Goal: Task Accomplishment & Management: Use online tool/utility

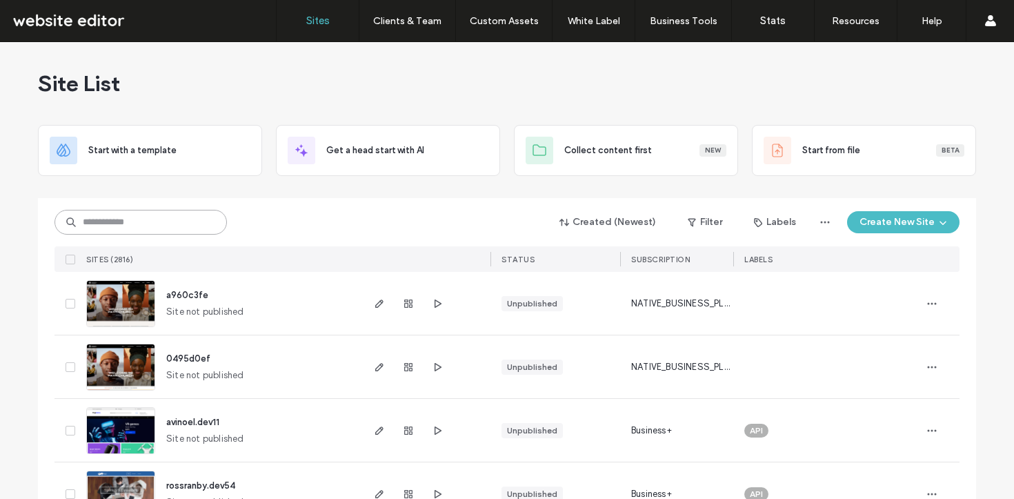
click at [145, 218] on input at bounding box center [141, 222] width 172 height 25
click at [84, 218] on input at bounding box center [141, 222] width 172 height 25
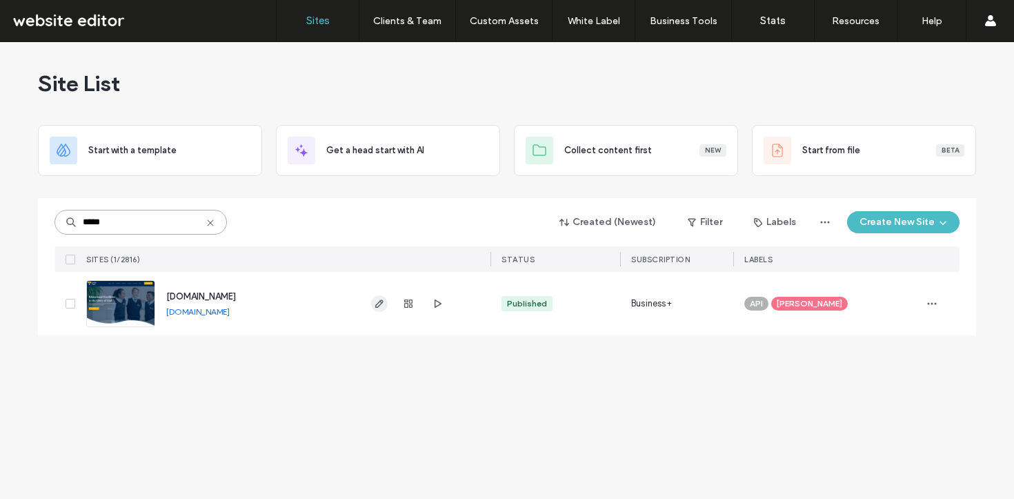
type input "*****"
click at [378, 302] on icon "button" at bounding box center [379, 303] width 11 height 11
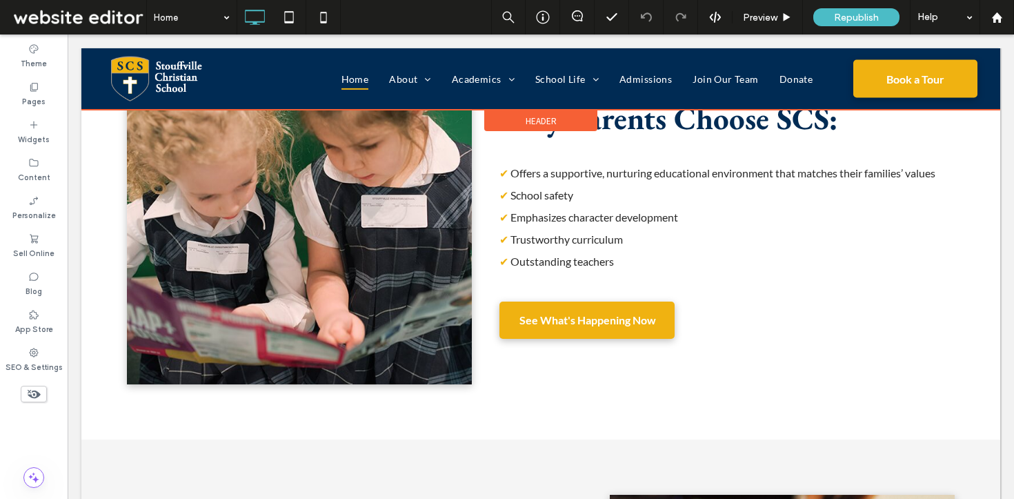
scroll to position [199, 0]
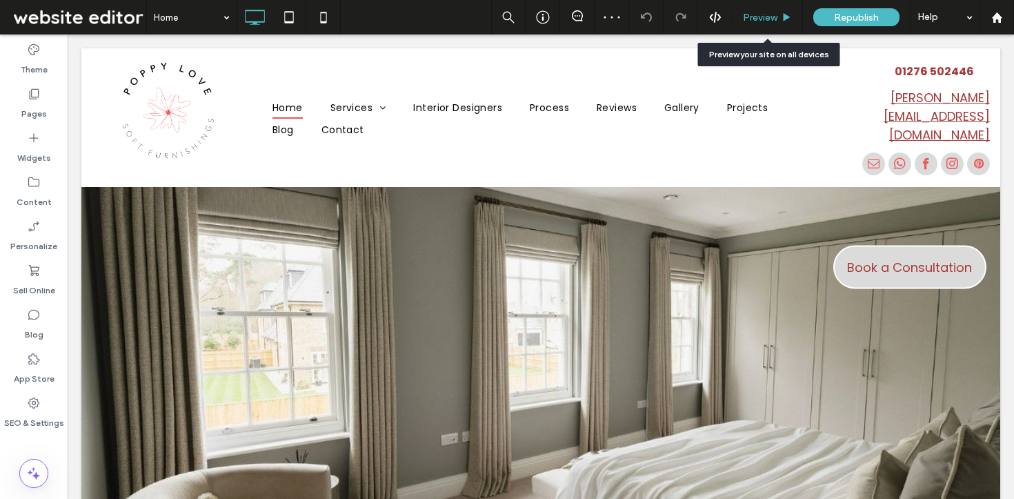
click at [754, 14] on span "Preview" at bounding box center [760, 18] width 34 height 12
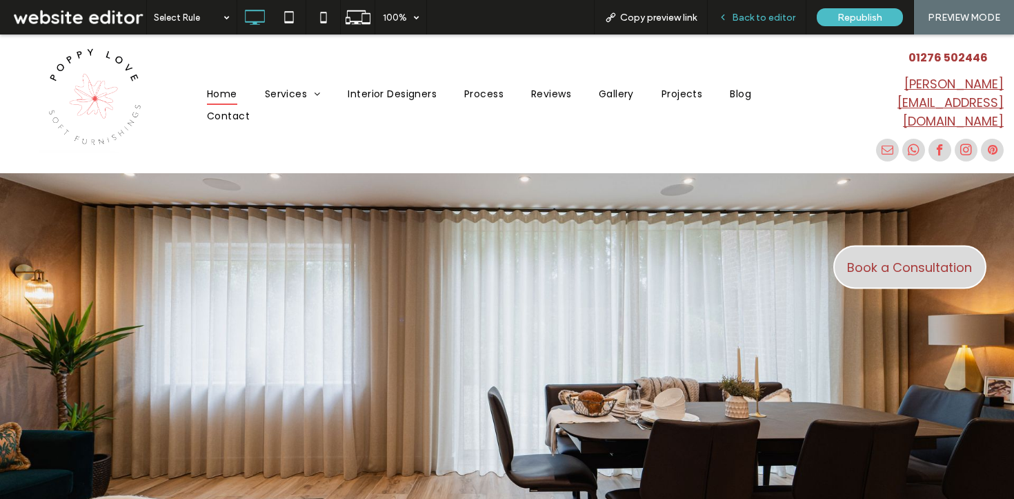
click at [754, 12] on span "Back to editor" at bounding box center [763, 18] width 63 height 12
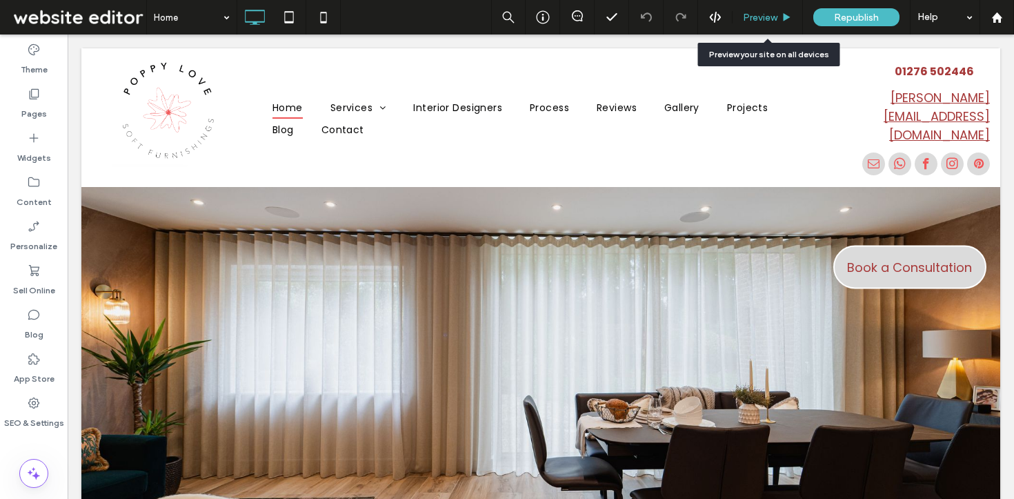
click at [770, 21] on span "Preview" at bounding box center [760, 18] width 34 height 12
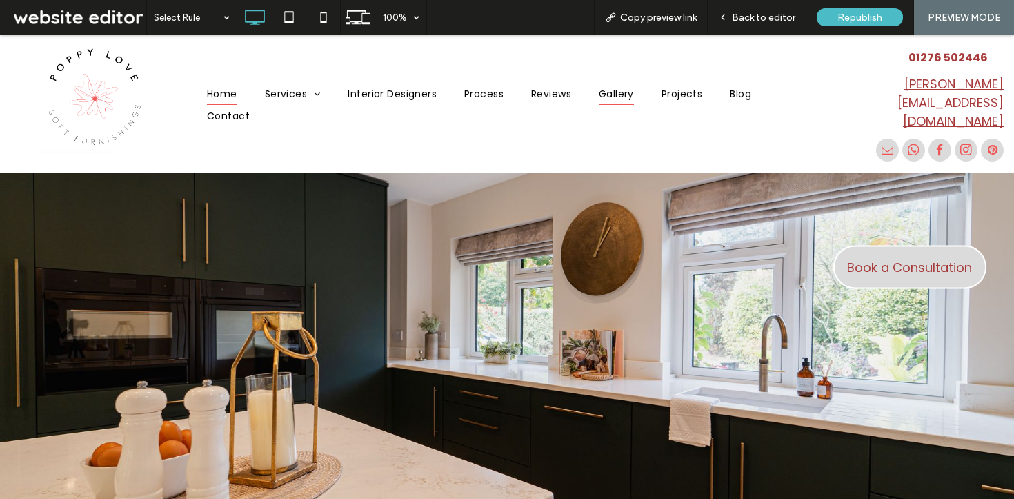
click at [623, 95] on span "Gallery" at bounding box center [616, 93] width 35 height 21
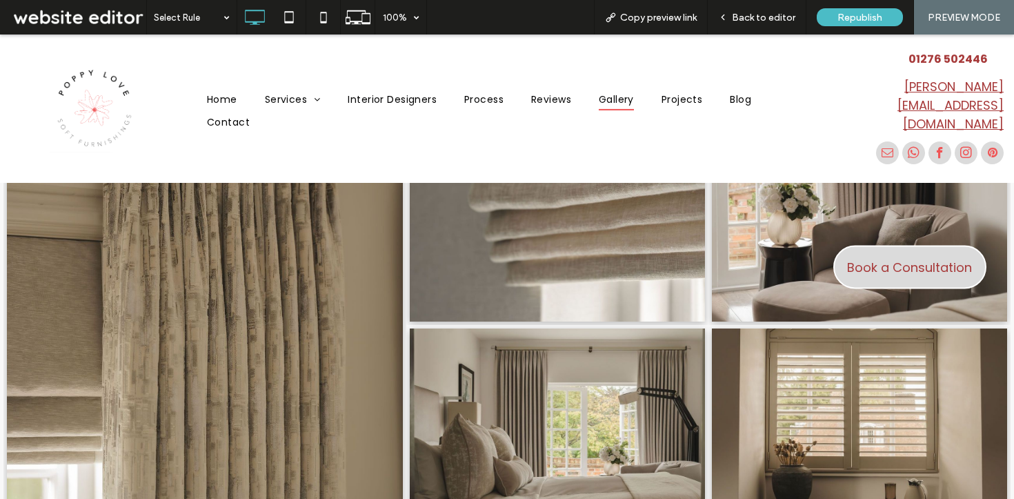
scroll to position [920, 0]
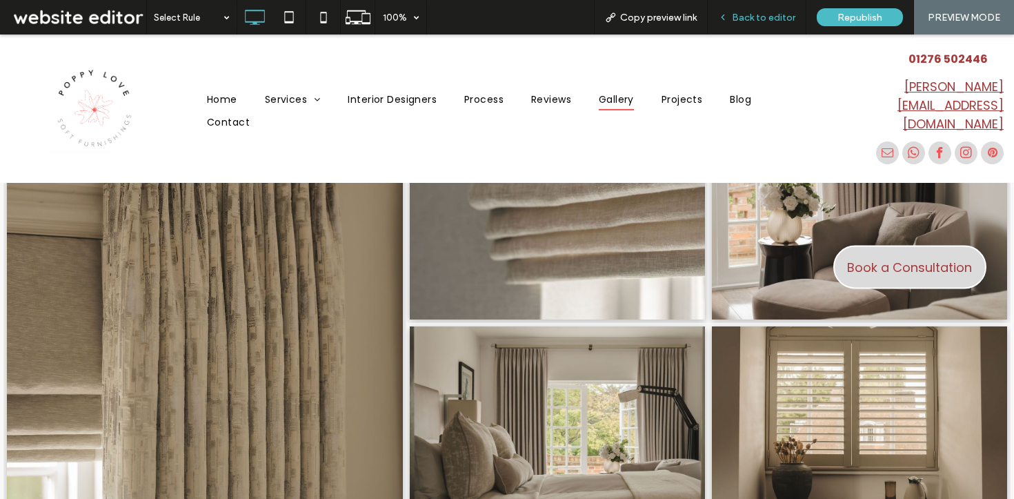
click at [757, 12] on span "Back to editor" at bounding box center [763, 18] width 63 height 12
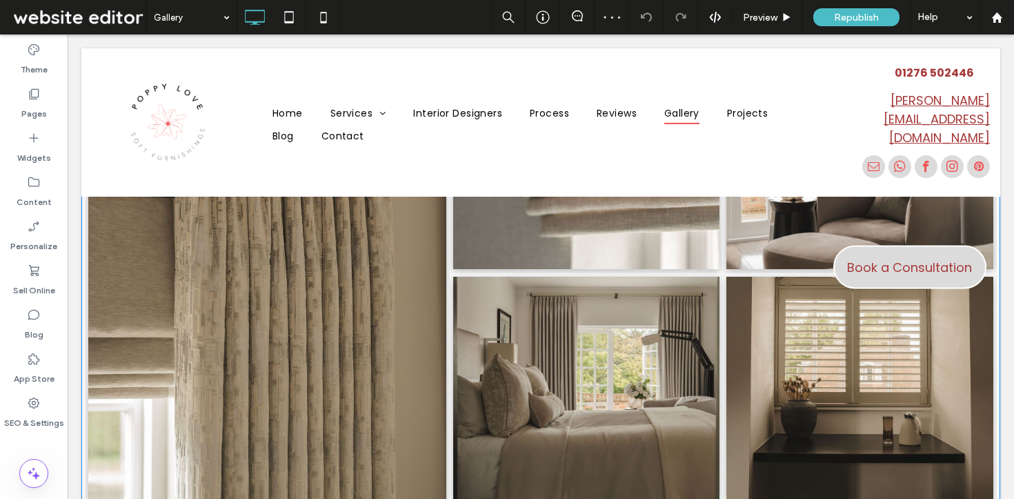
scroll to position [902, 0]
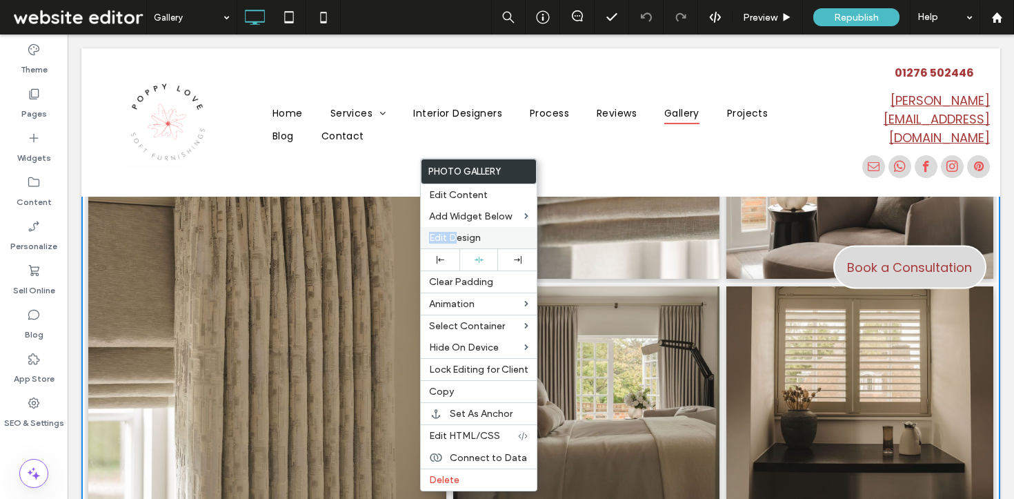
click at [453, 232] on div "Edit Design" at bounding box center [479, 237] width 116 height 21
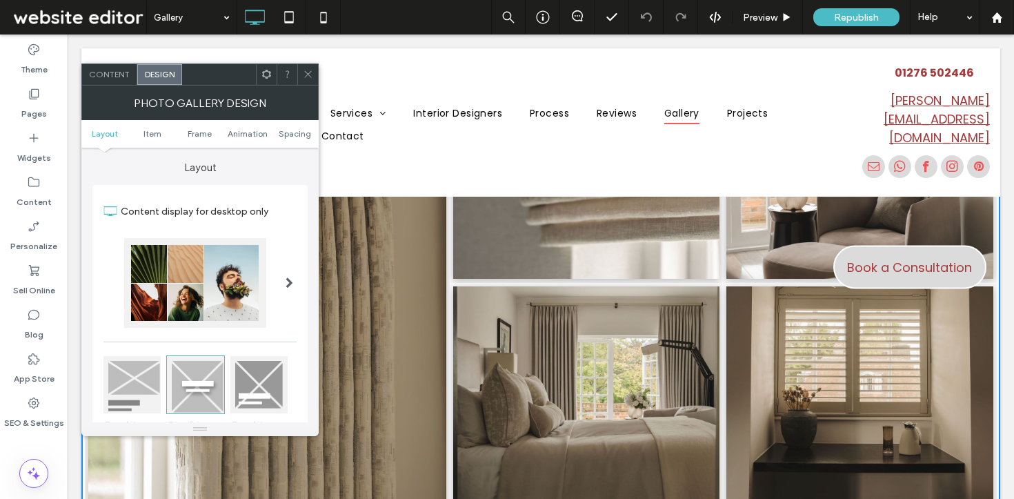
click at [101, 70] on span "Content" at bounding box center [109, 74] width 41 height 10
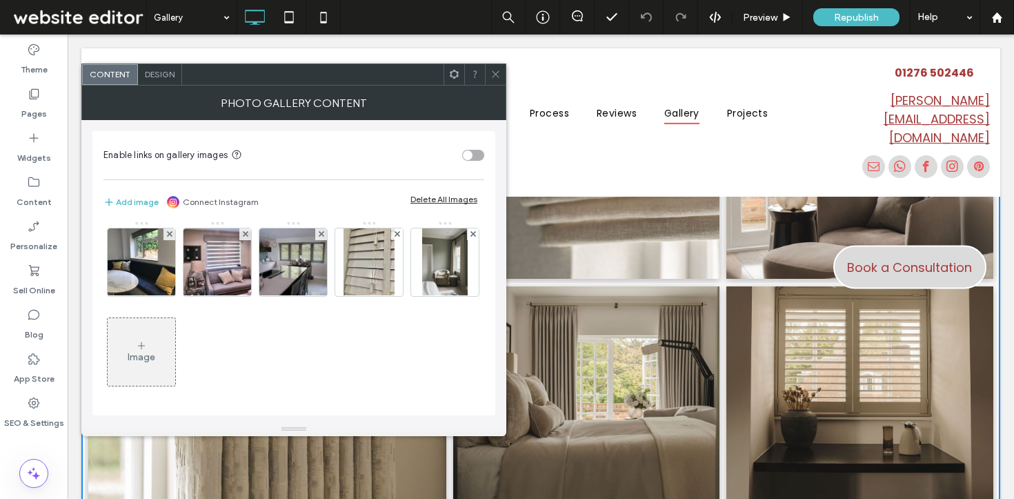
scroll to position [851, 0]
click at [158, 73] on span "Design" at bounding box center [160, 74] width 30 height 10
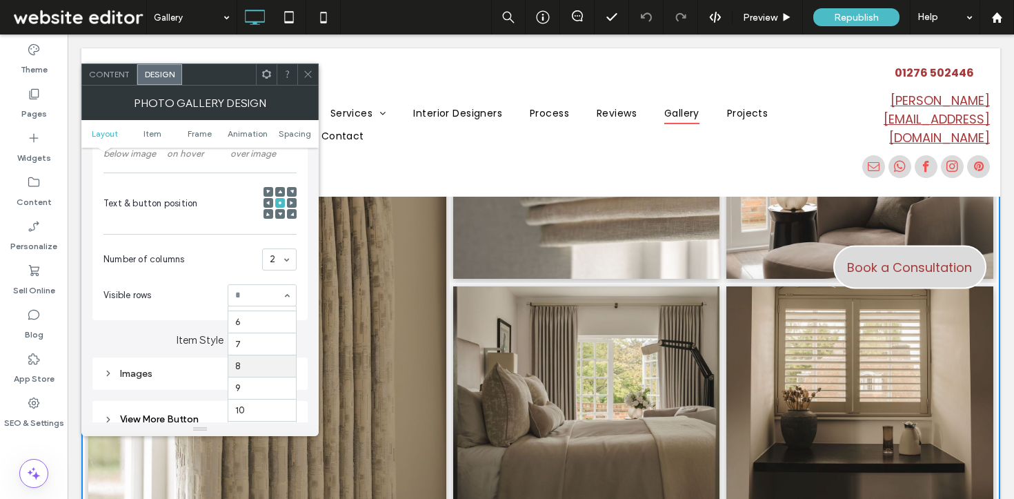
scroll to position [315, 0]
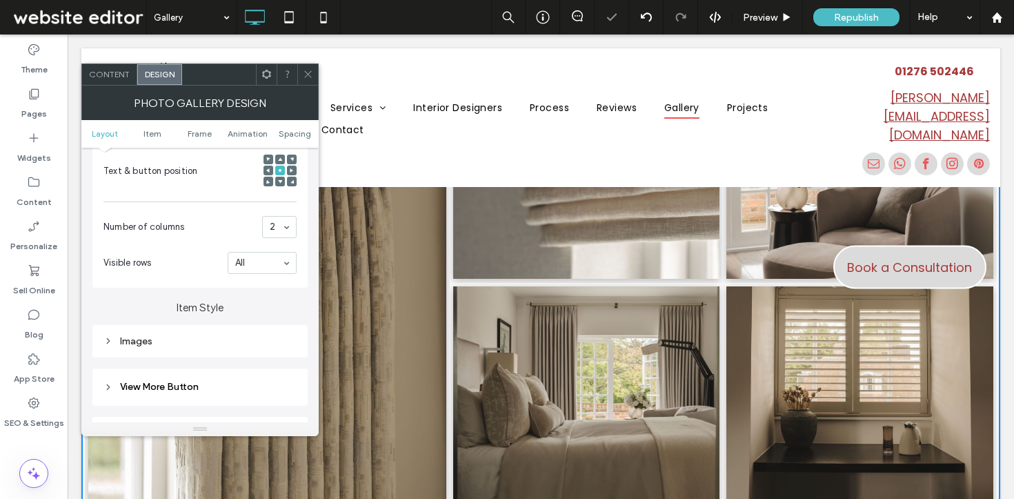
click at [306, 73] on icon at bounding box center [308, 74] width 10 height 10
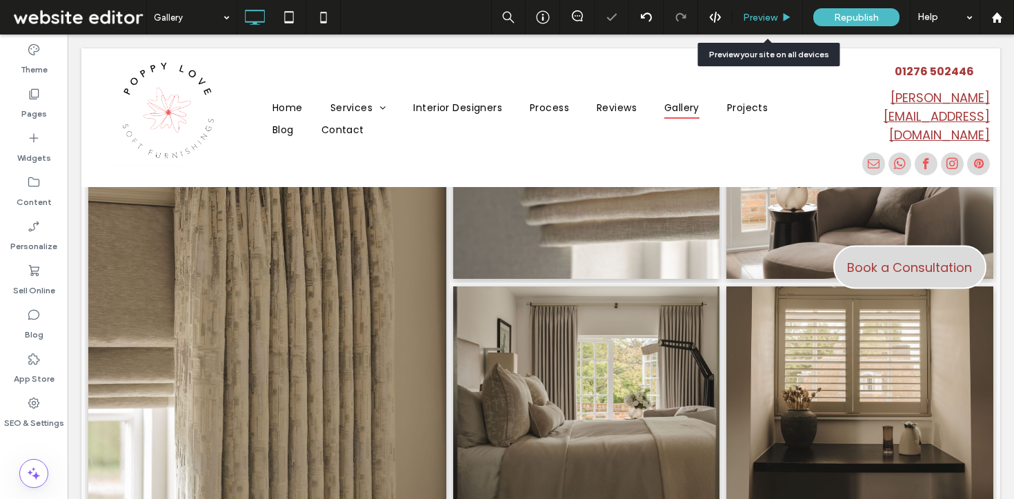
click at [758, 16] on span "Preview" at bounding box center [760, 18] width 34 height 12
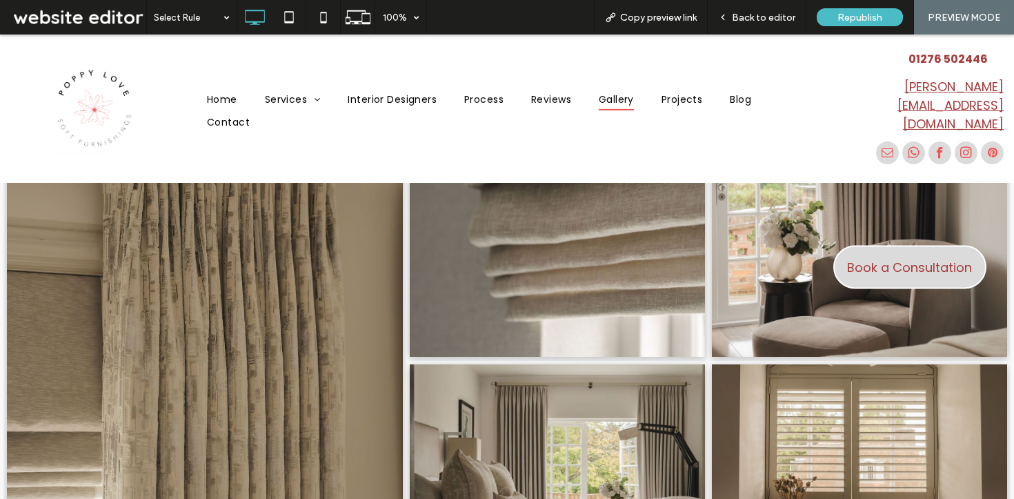
scroll to position [357, 0]
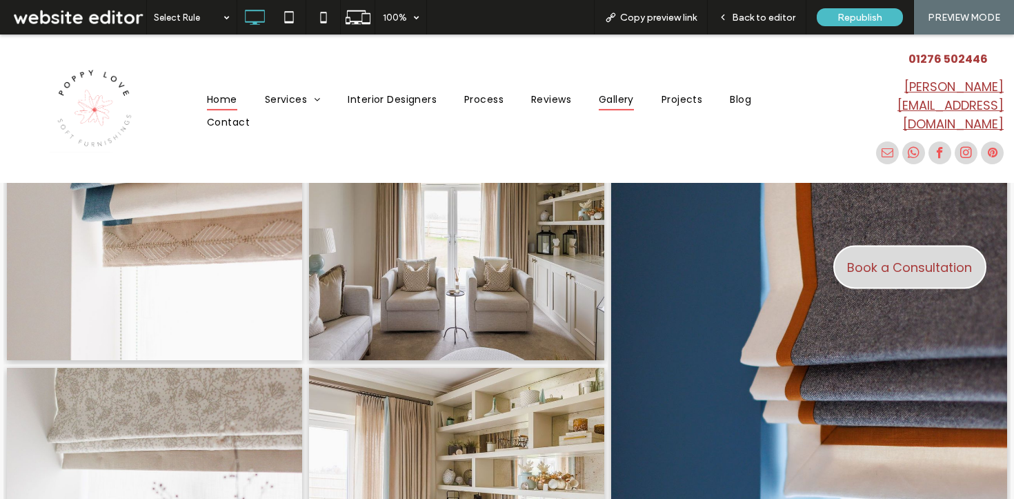
click at [221, 89] on span "Home" at bounding box center [222, 99] width 30 height 21
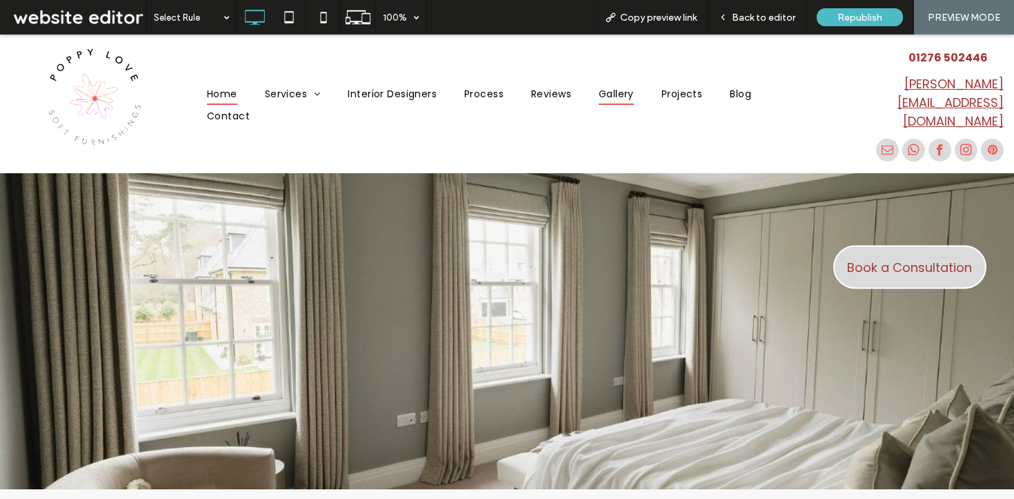
click at [617, 95] on span "Gallery" at bounding box center [616, 93] width 35 height 21
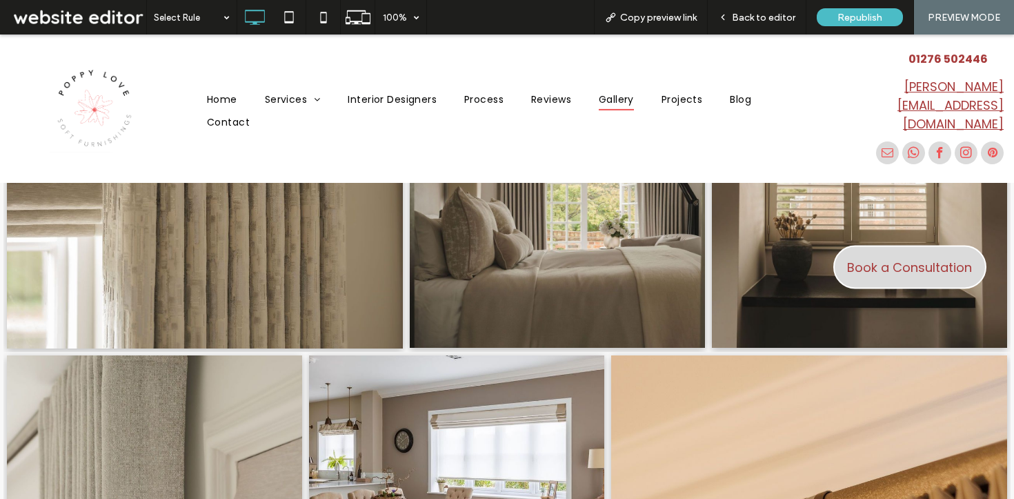
scroll to position [2156, 0]
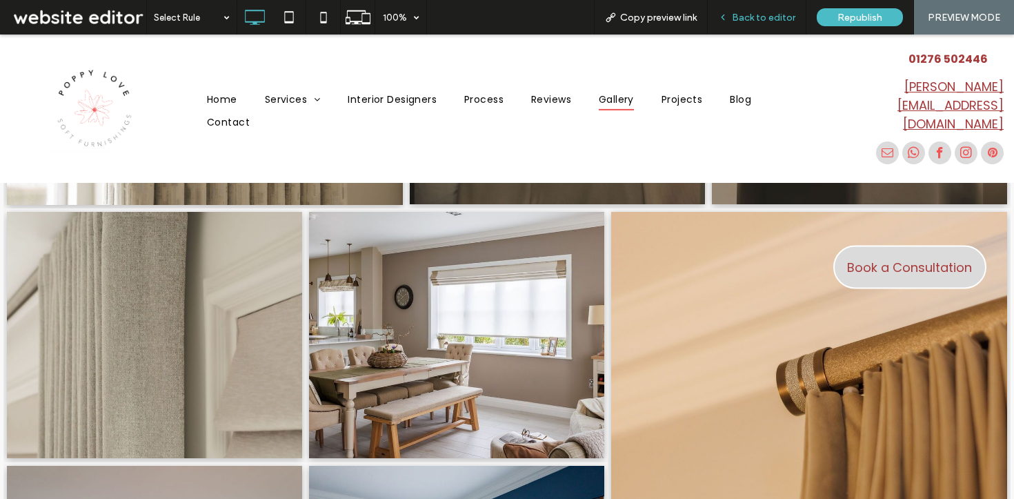
click at [760, 14] on span "Back to editor" at bounding box center [763, 18] width 63 height 12
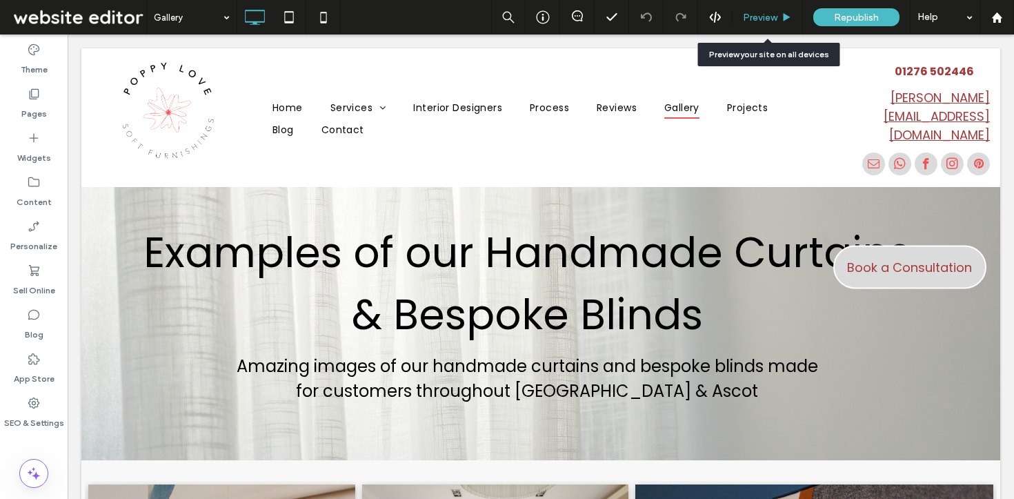
click at [759, 10] on div "Preview" at bounding box center [768, 17] width 70 height 34
click at [756, 16] on span "Preview" at bounding box center [760, 18] width 34 height 12
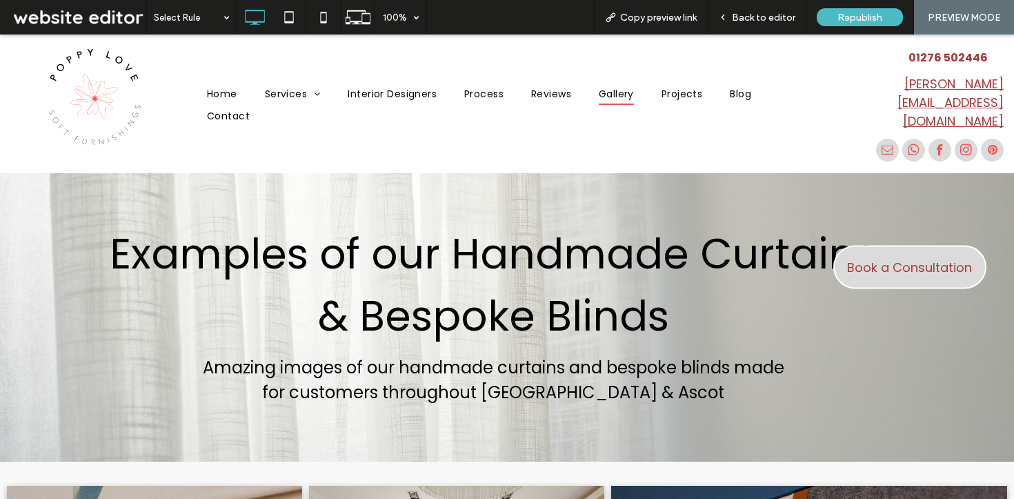
click at [480, 119] on ul "Home Services Curtains Blinds Accessories Interior Designers Process Reviews Ga…" at bounding box center [507, 105] width 628 height 45
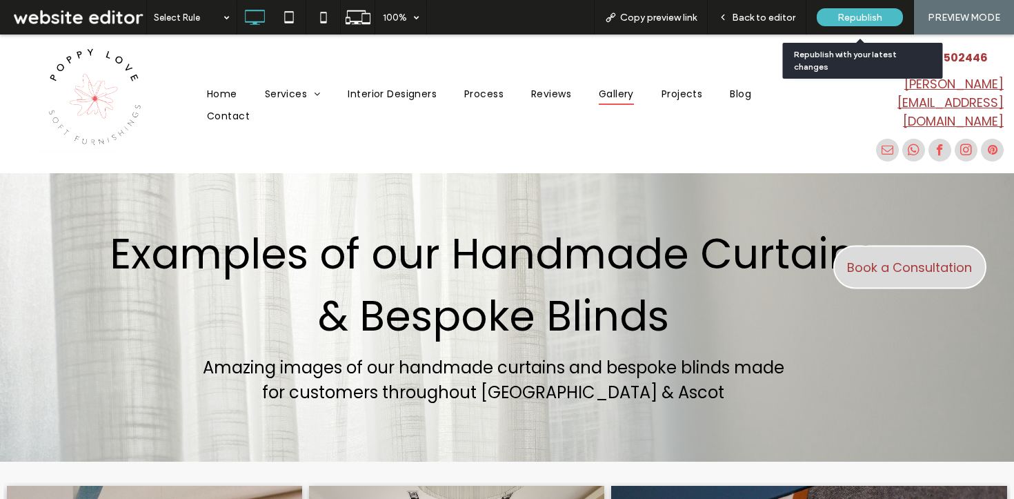
click at [849, 21] on span "Republish" at bounding box center [860, 18] width 45 height 12
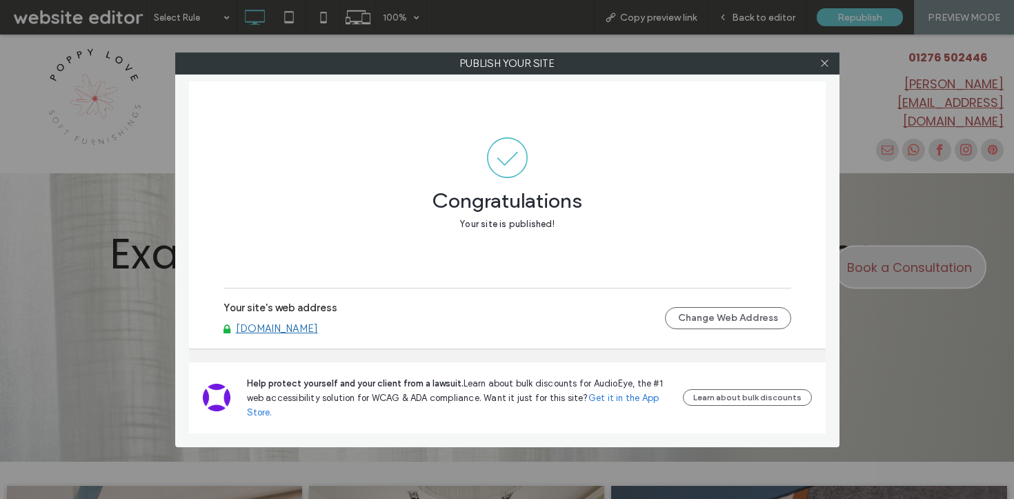
click at [315, 327] on link "www.poppylove.co.uk" at bounding box center [277, 328] width 82 height 12
